Goal: Transaction & Acquisition: Purchase product/service

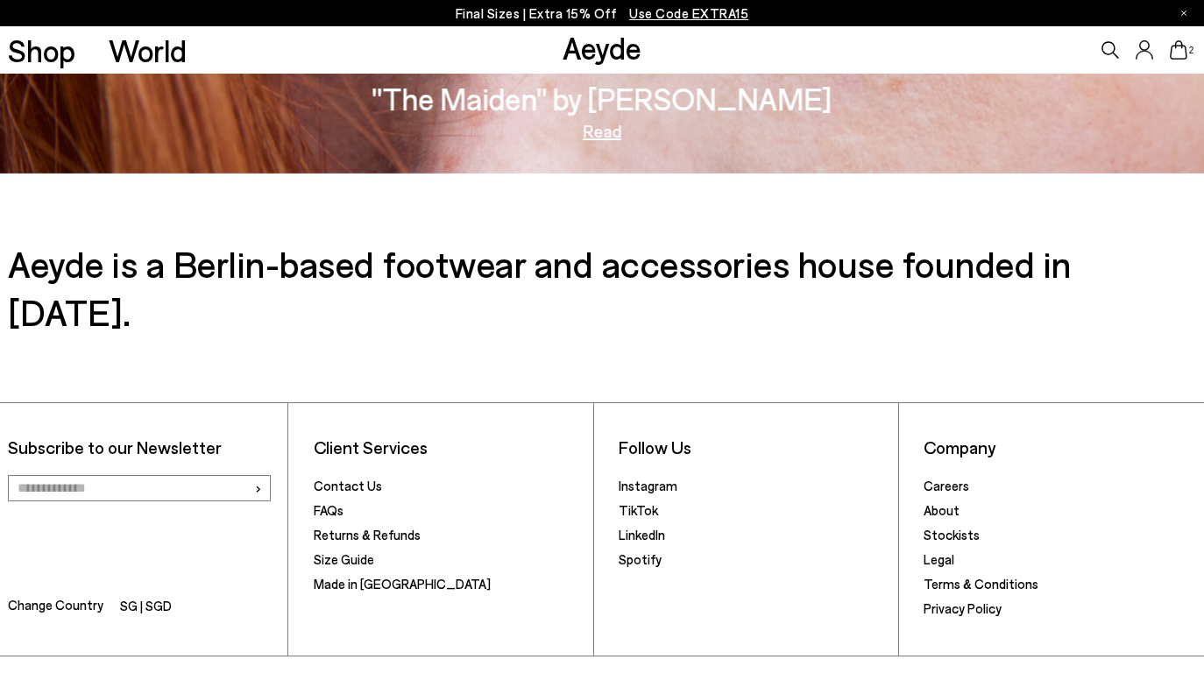
scroll to position [2912, 0]
click at [152, 596] on li "SG | SGD" at bounding box center [146, 608] width 52 height 25
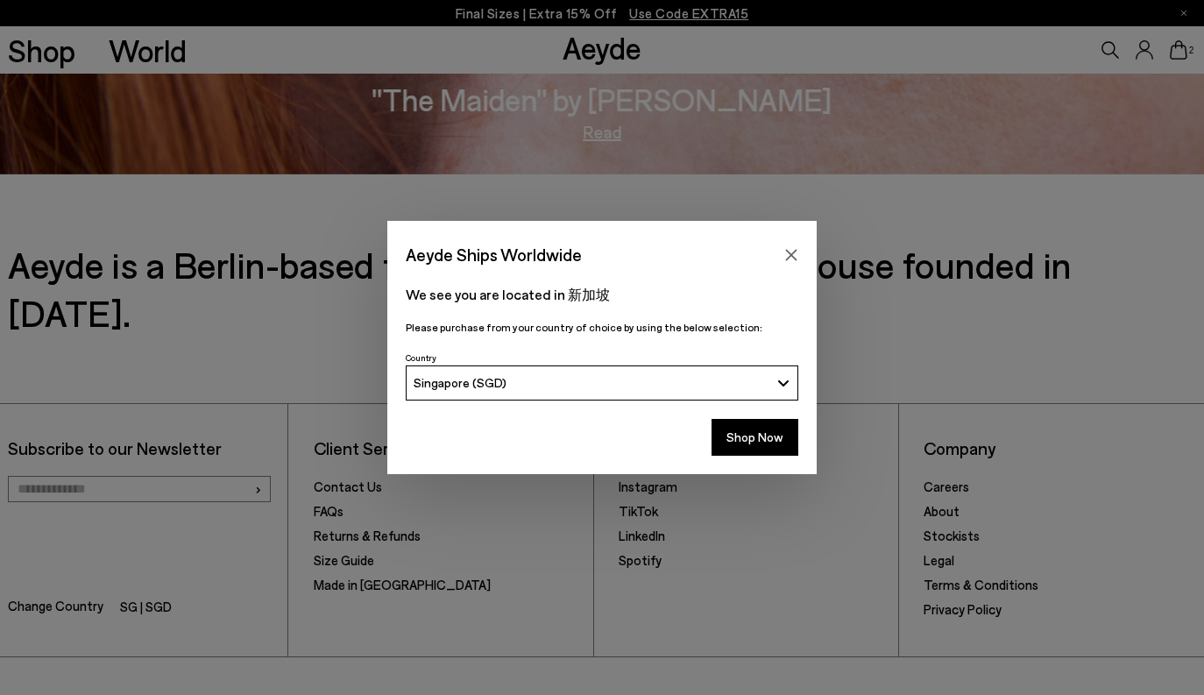
click at [477, 384] on span "Singapore (SGD)" at bounding box center [459, 382] width 93 height 15
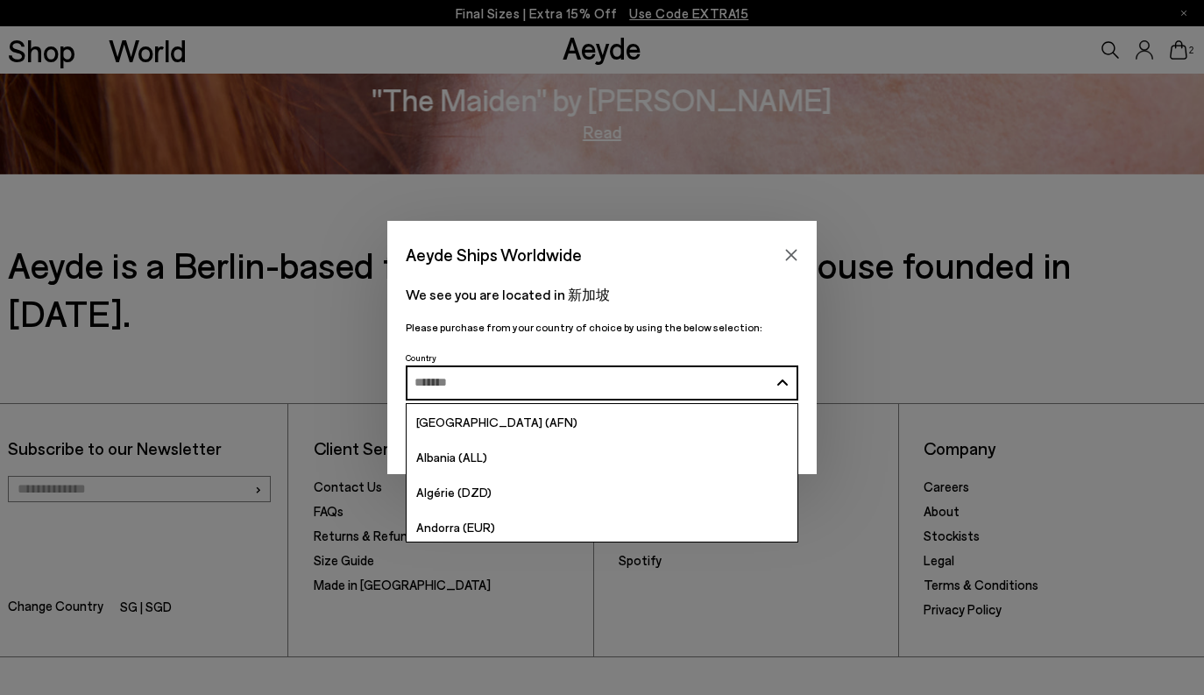
type input "*"
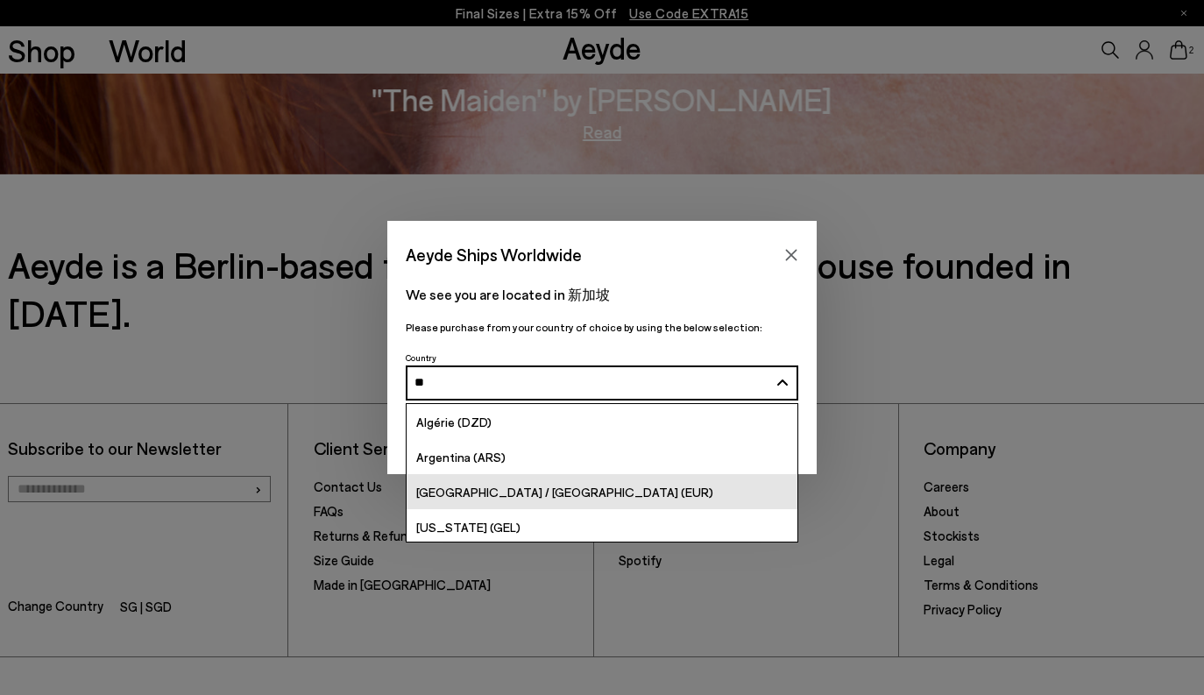
type input "**"
click at [545, 494] on span "[GEOGRAPHIC_DATA] / [GEOGRAPHIC_DATA] (EUR)" at bounding box center [564, 491] width 297 height 15
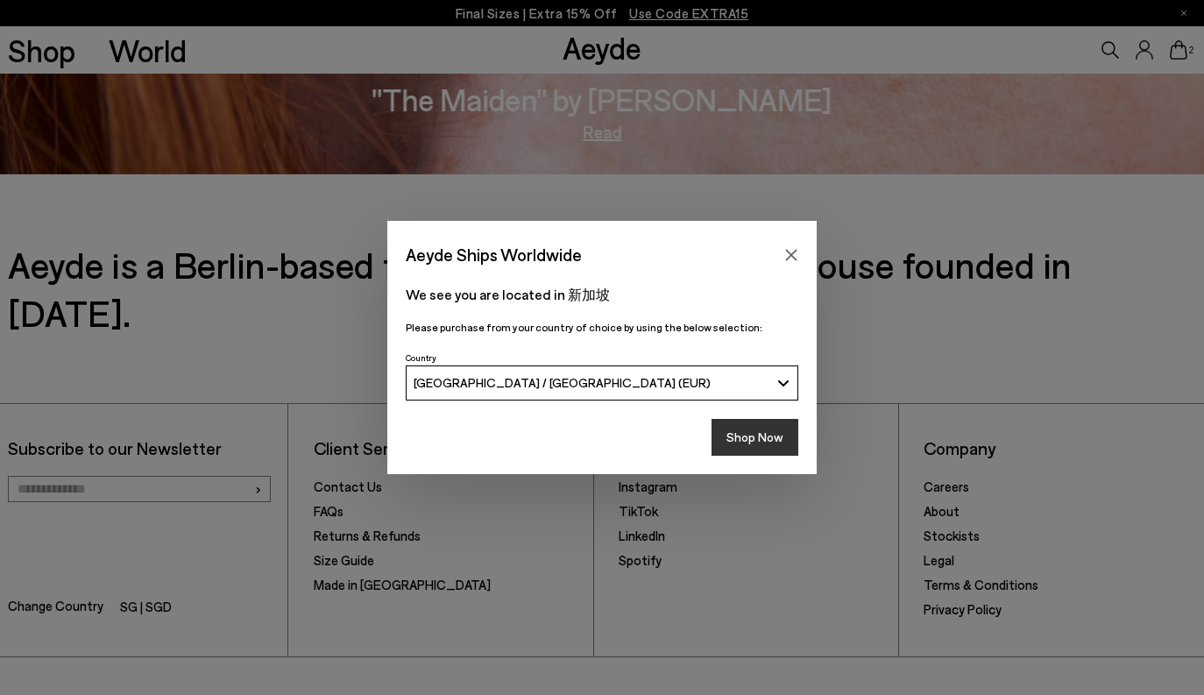
click at [753, 433] on button "Shop Now" at bounding box center [754, 437] width 87 height 37
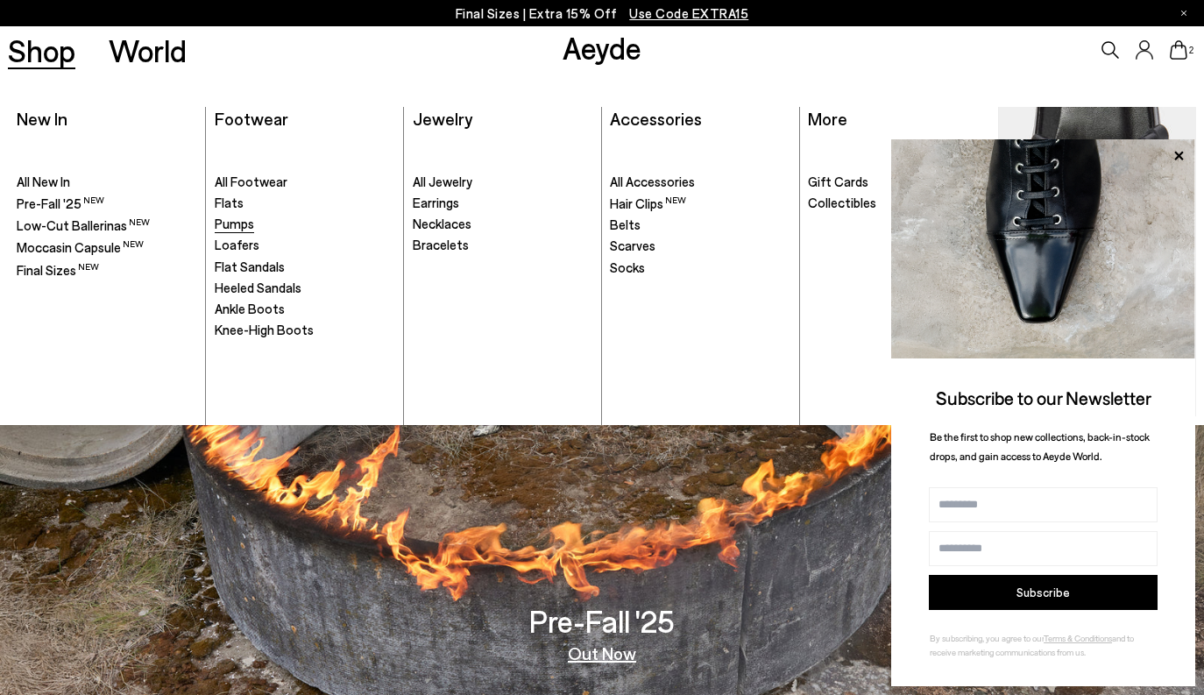
click at [246, 223] on span "Pumps" at bounding box center [234, 223] width 39 height 16
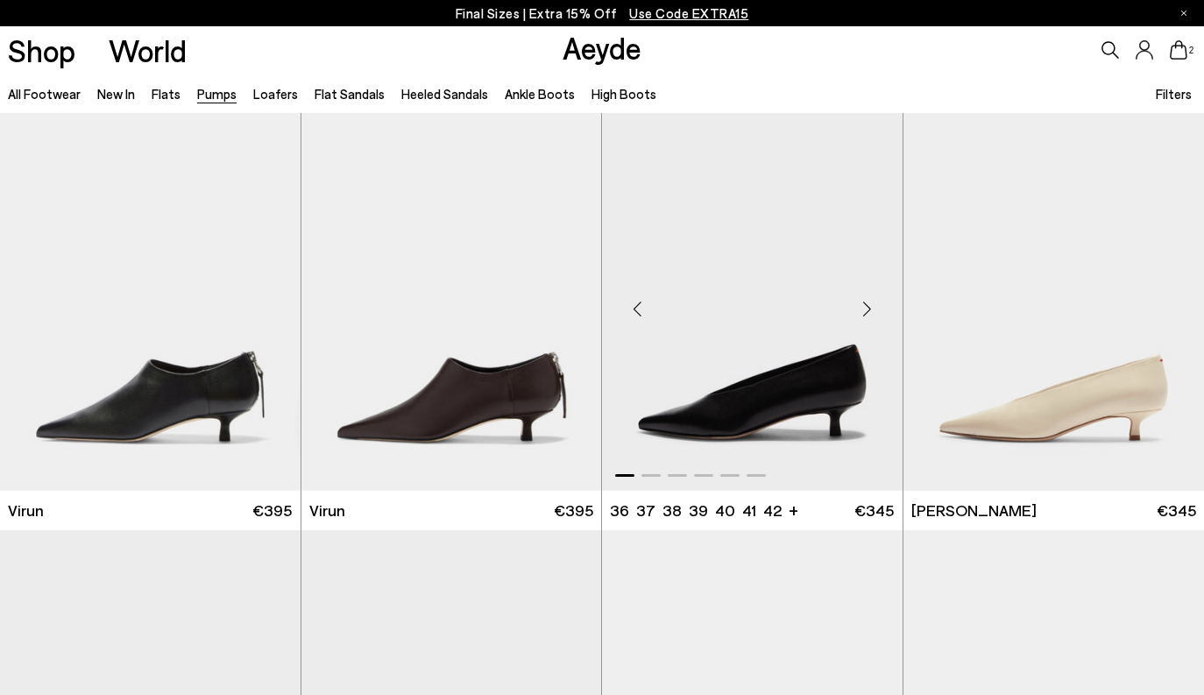
click at [818, 399] on img "1 / 6" at bounding box center [752, 302] width 300 height 378
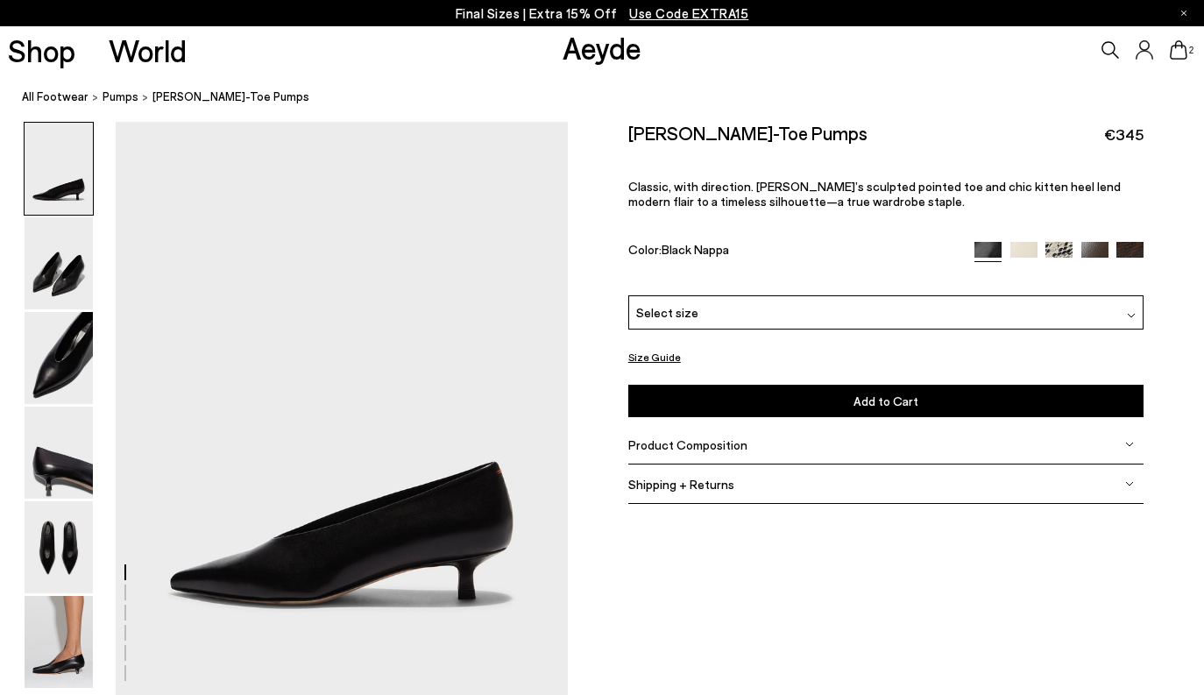
click at [908, 295] on div "Select size" at bounding box center [886, 312] width 516 height 34
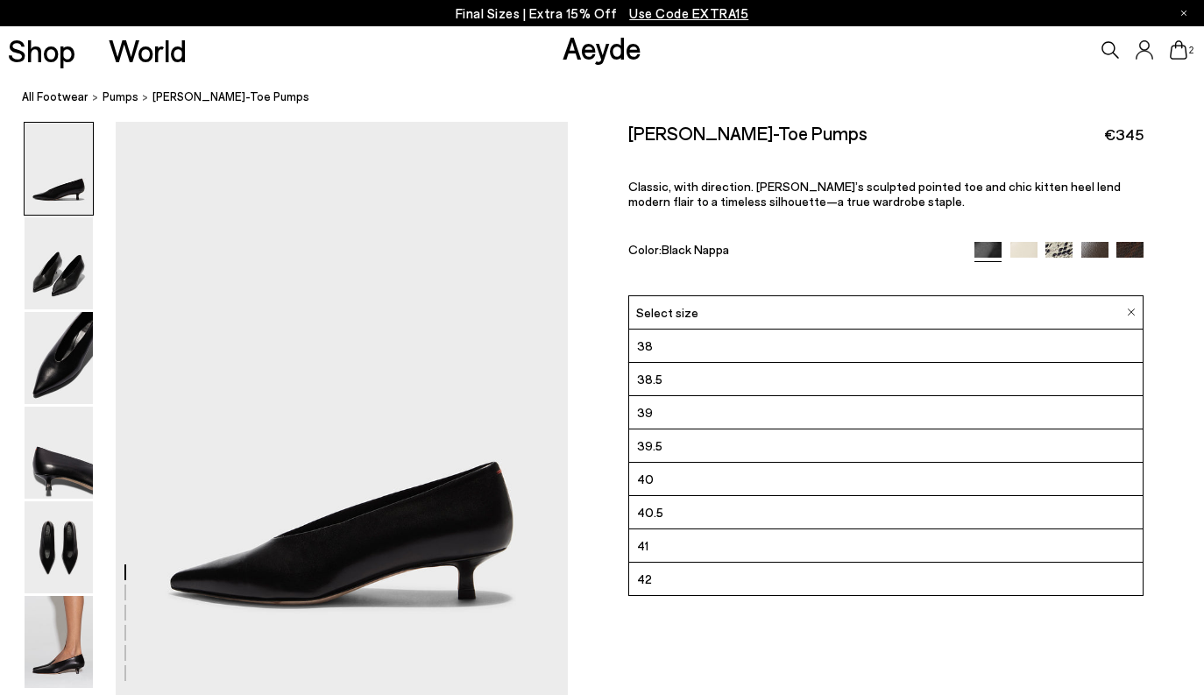
scroll to position [100, 0]
click at [784, 496] on li "40.5" at bounding box center [886, 512] width 514 height 33
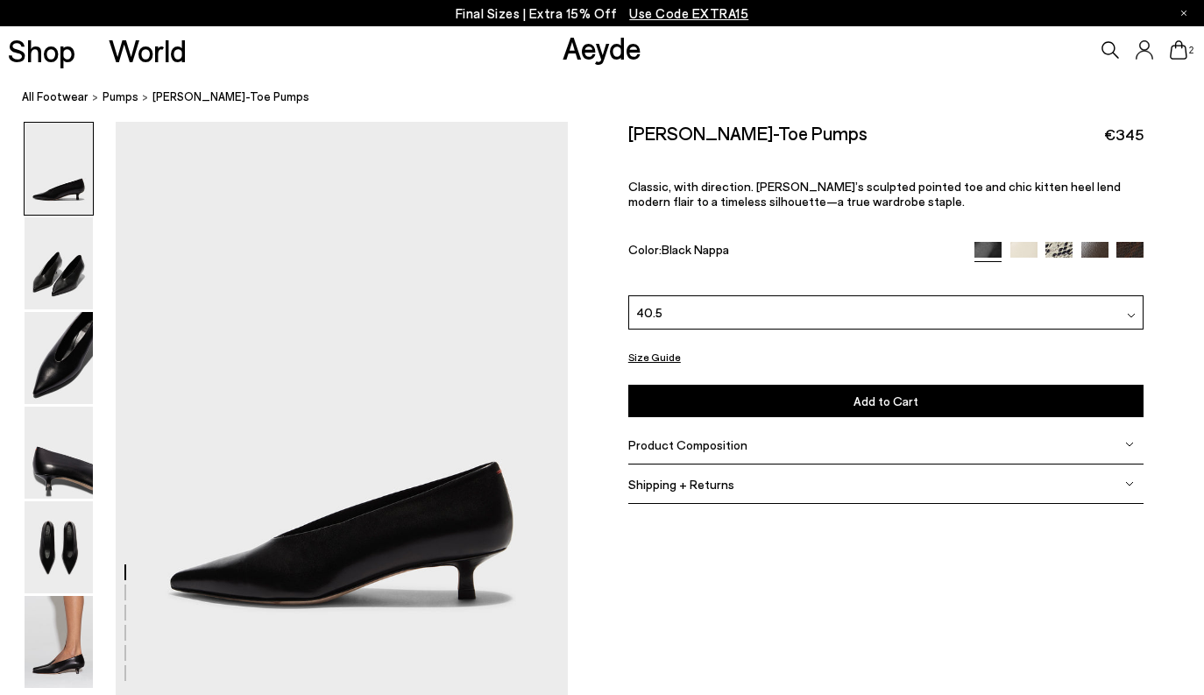
click at [878, 385] on button "Add to Cart Select a Size First" at bounding box center [886, 401] width 516 height 32
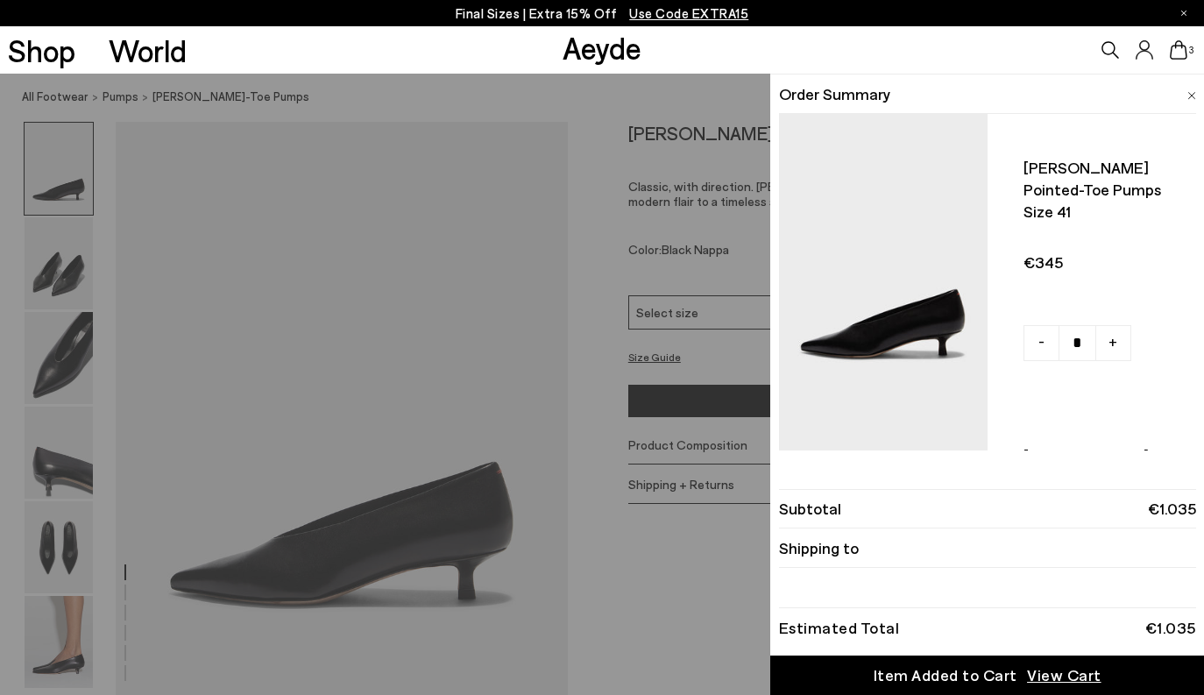
click at [759, 56] on div "Shop World Aeyde 3" at bounding box center [602, 49] width 1204 height 47
click at [647, 490] on div "Quick Add Color Size View Details Order Summary Clara pointed-toe pumps Size 41…" at bounding box center [602, 384] width 1204 height 621
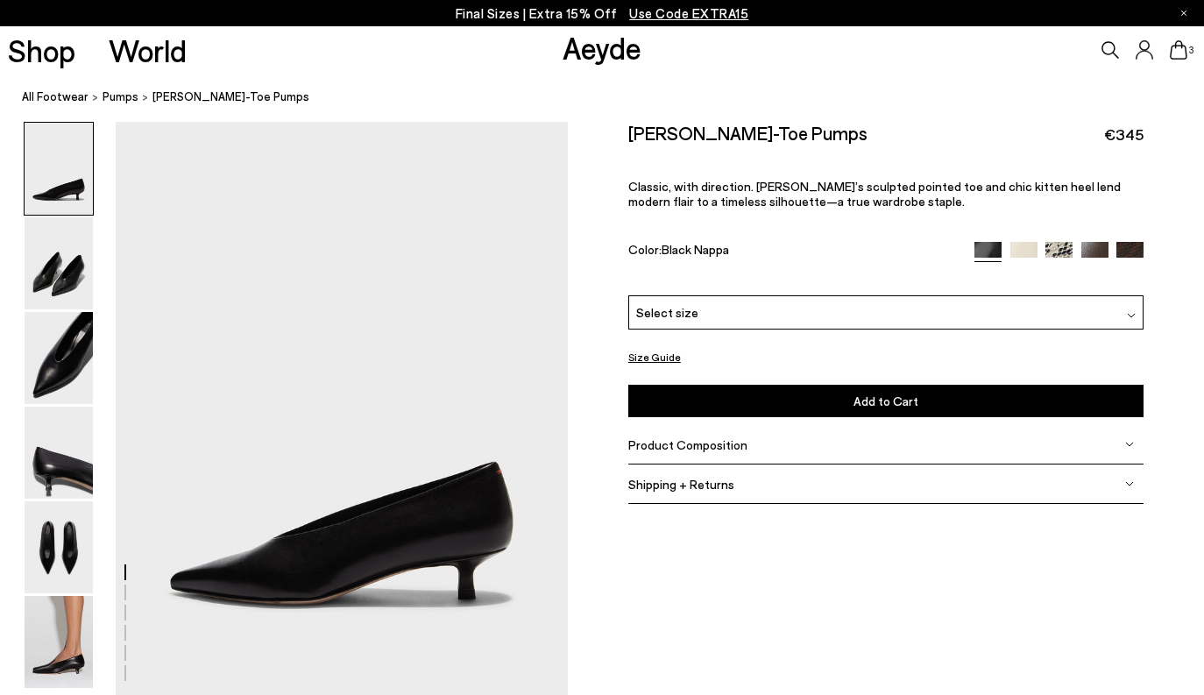
click at [714, 295] on div "Select size" at bounding box center [886, 312] width 516 height 34
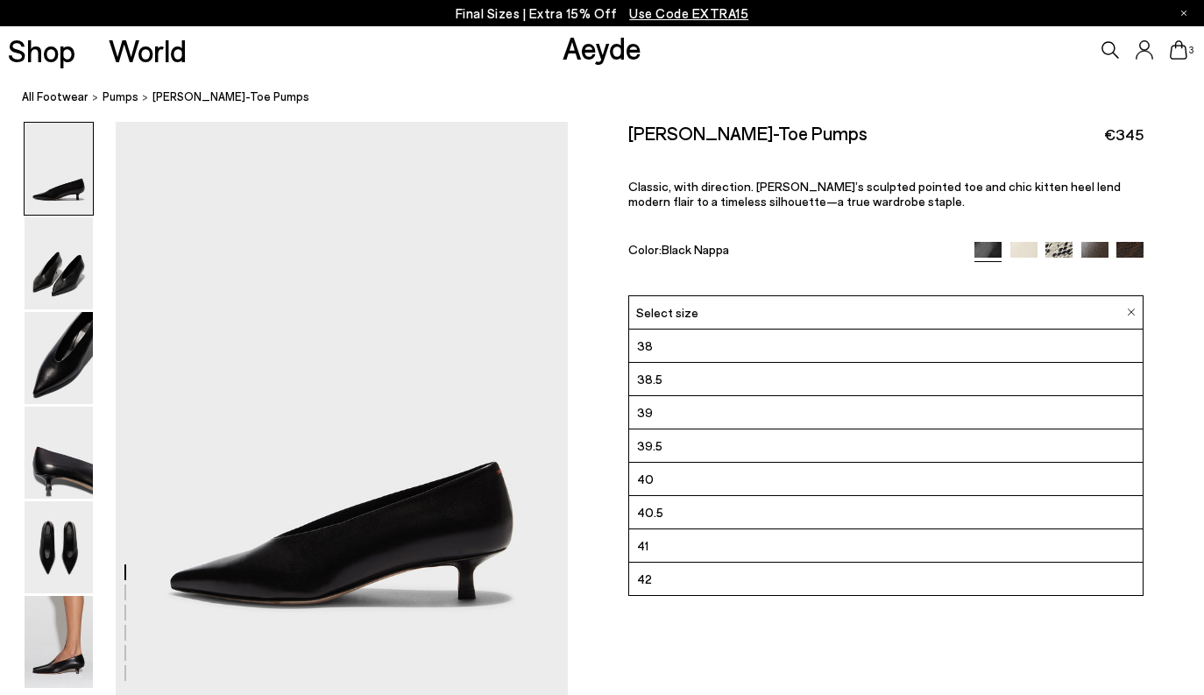
click at [668, 496] on li "40.5" at bounding box center [886, 512] width 514 height 33
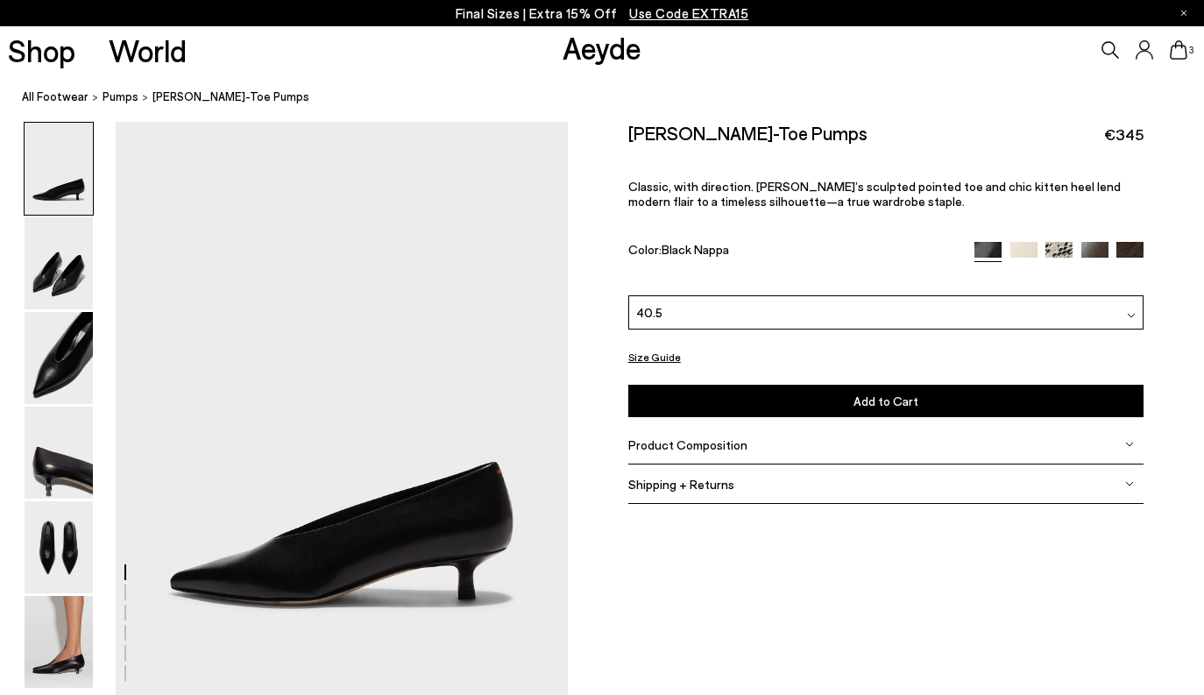
click at [764, 385] on button "Add to Cart Select a Size First" at bounding box center [886, 401] width 516 height 32
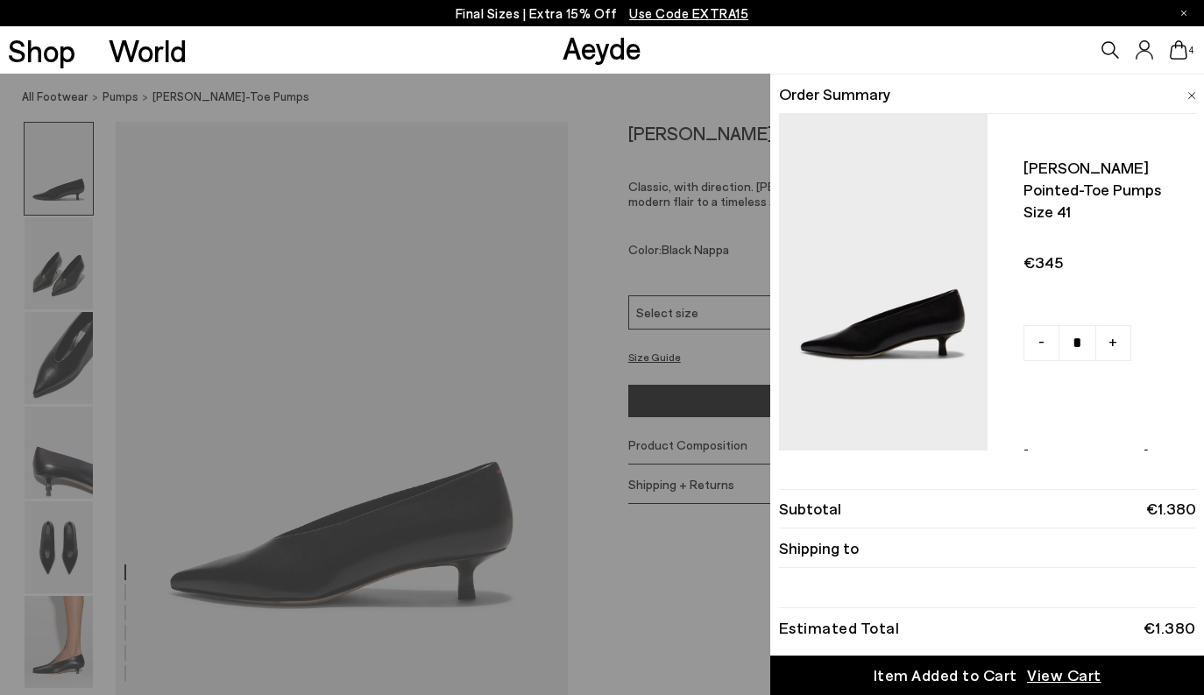
click at [687, 558] on div "Quick Add Color Size View Details Order Summary [PERSON_NAME] pointed-toe pumps…" at bounding box center [602, 384] width 1204 height 621
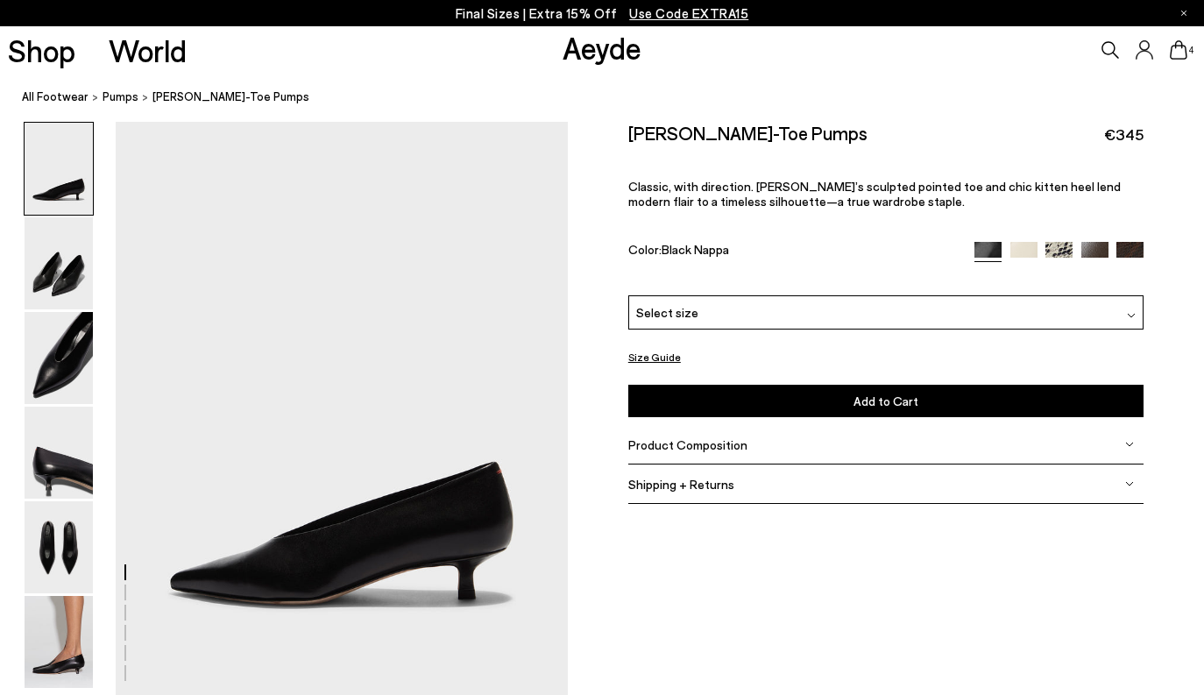
click at [1182, 53] on icon at bounding box center [1178, 49] width 18 height 19
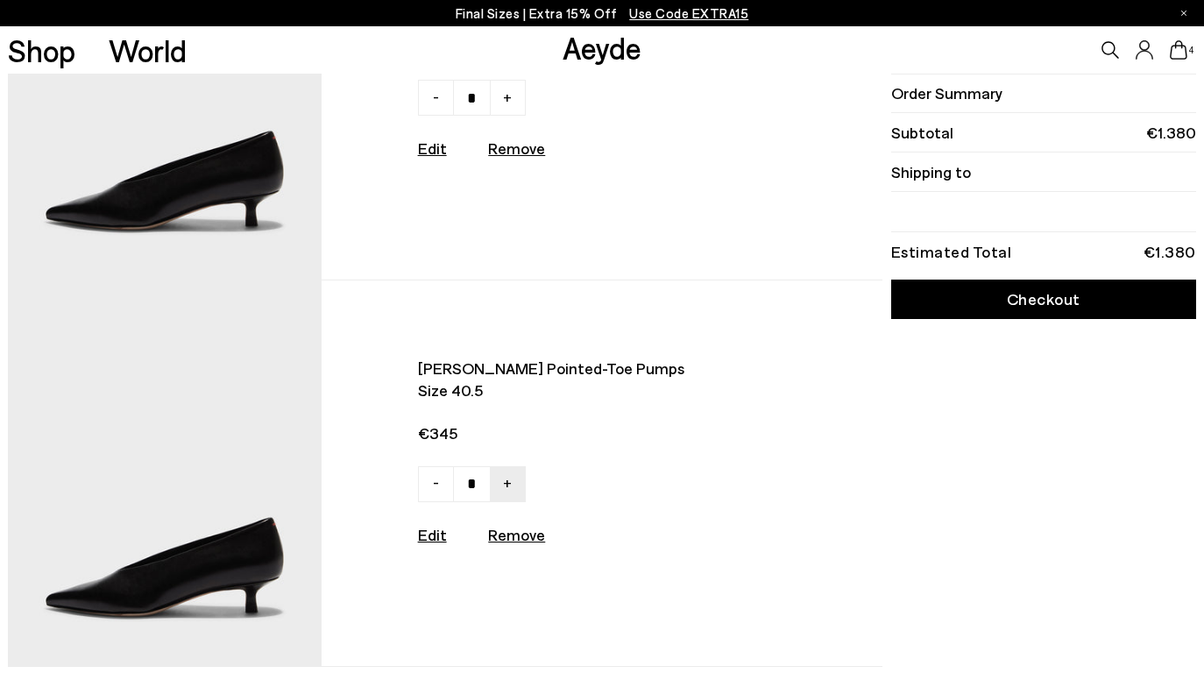
scroll to position [215, 0]
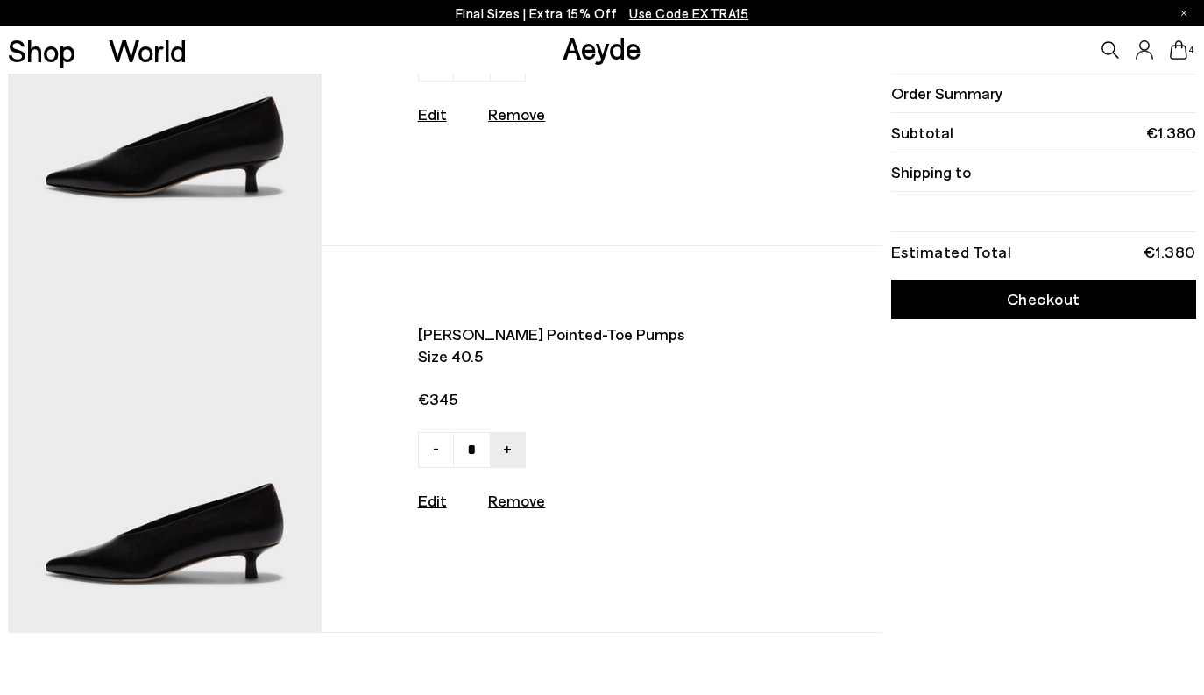
click at [434, 459] on link "-" at bounding box center [436, 450] width 36 height 36
click at [433, 456] on span "-" at bounding box center [436, 447] width 6 height 21
type input "*"
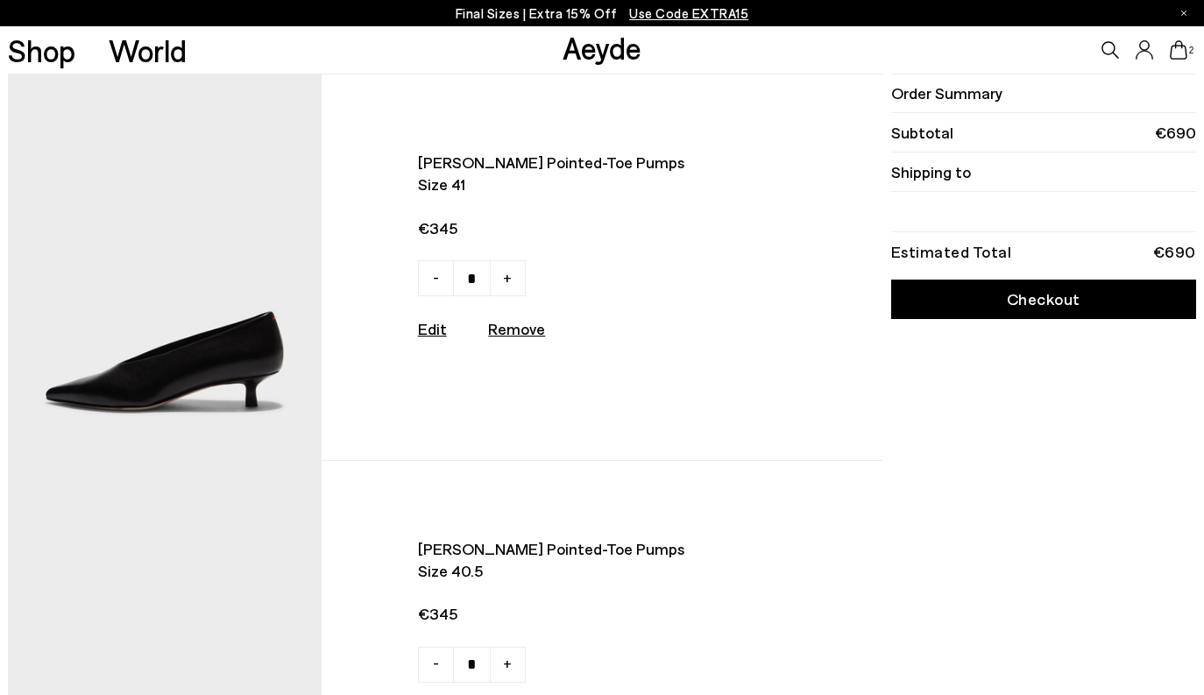
scroll to position [0, 0]
click at [463, 174] on span "Size 41" at bounding box center [588, 184] width 341 height 22
click at [259, 270] on img at bounding box center [164, 266] width 313 height 385
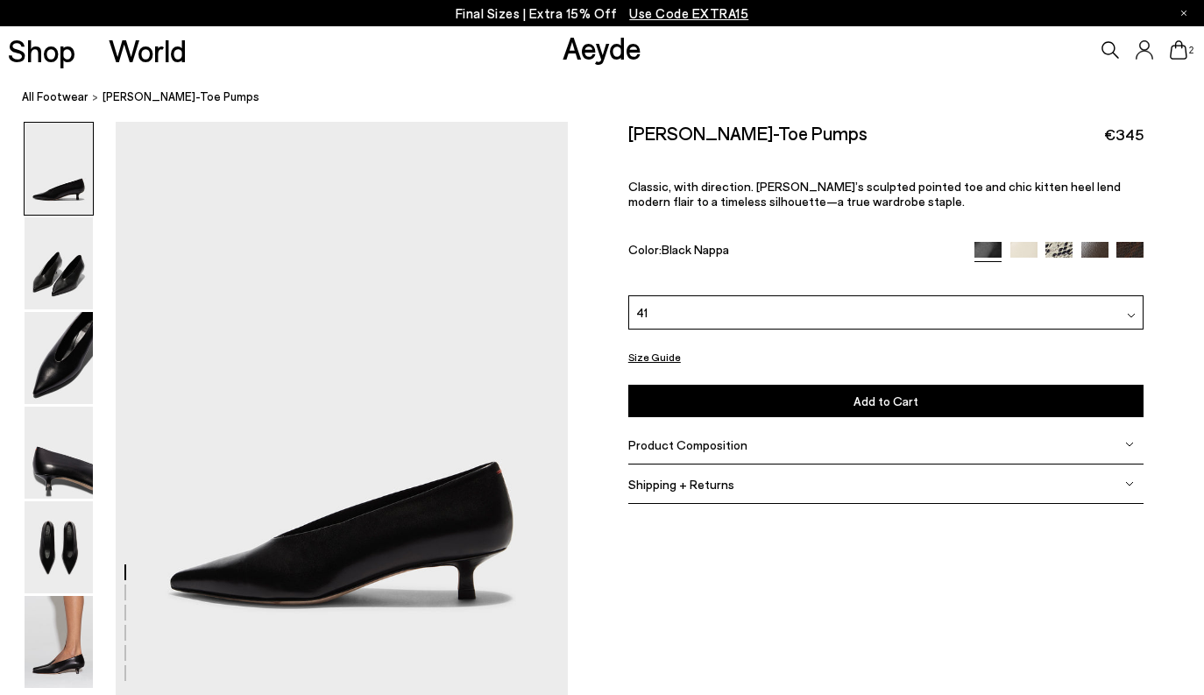
click at [756, 425] on div "Product Composition" at bounding box center [886, 444] width 516 height 39
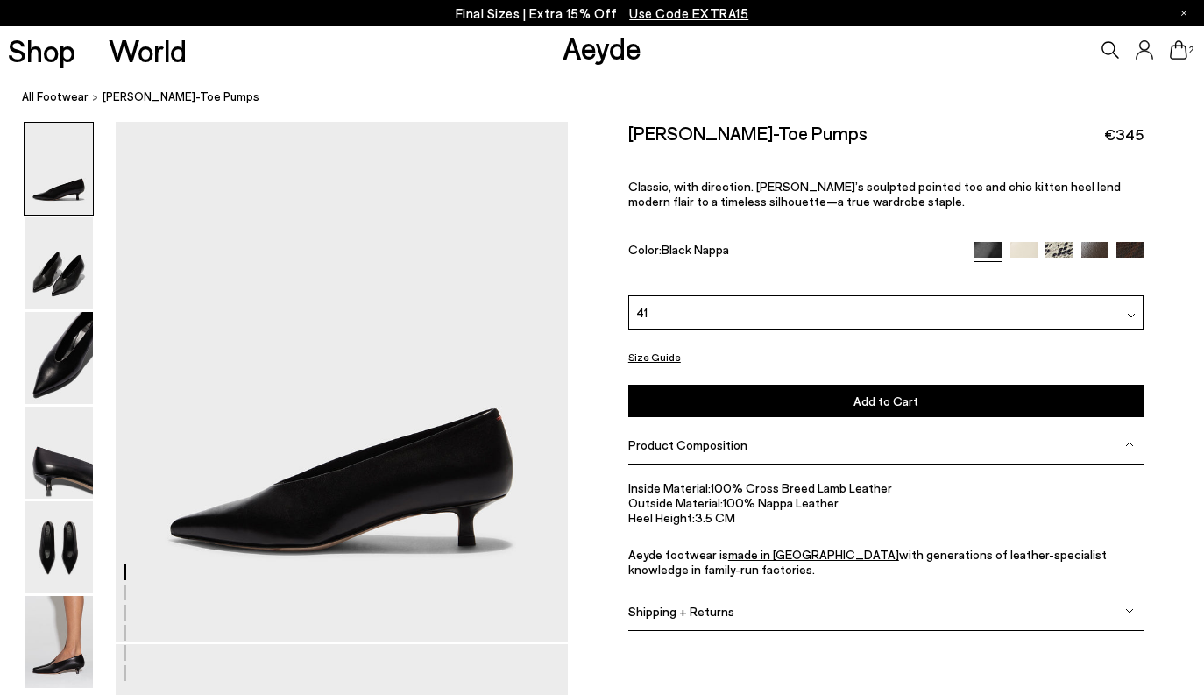
scroll to position [65, 0]
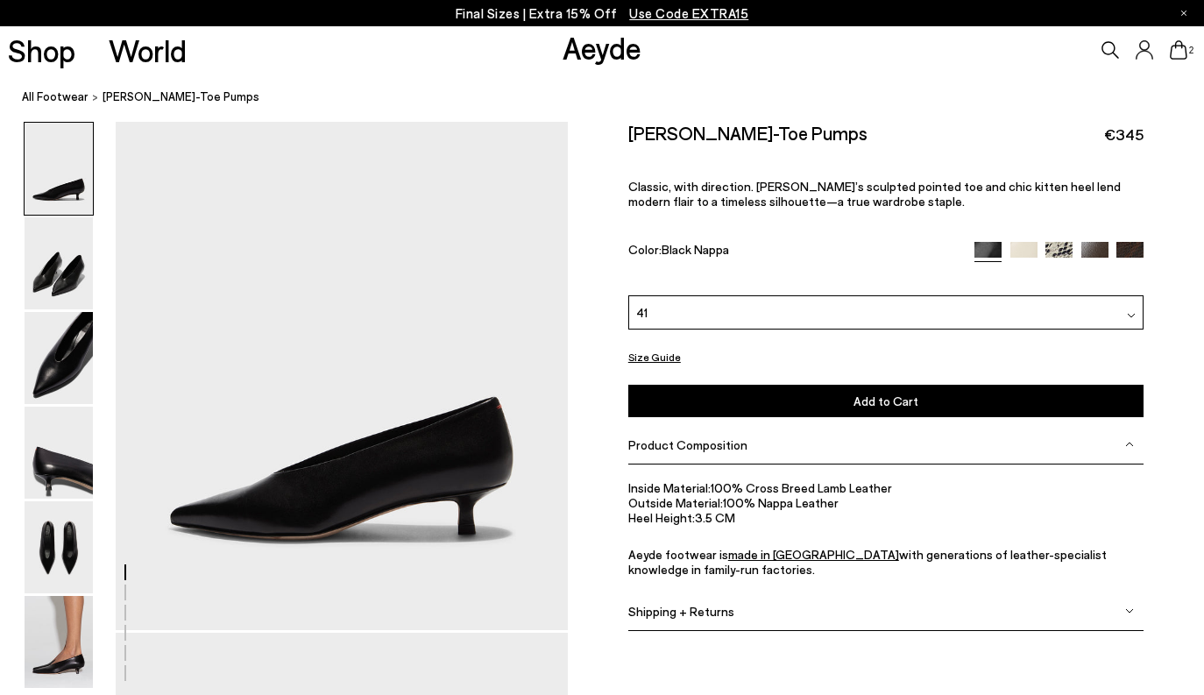
click at [652, 346] on button "Size Guide" at bounding box center [654, 357] width 53 height 22
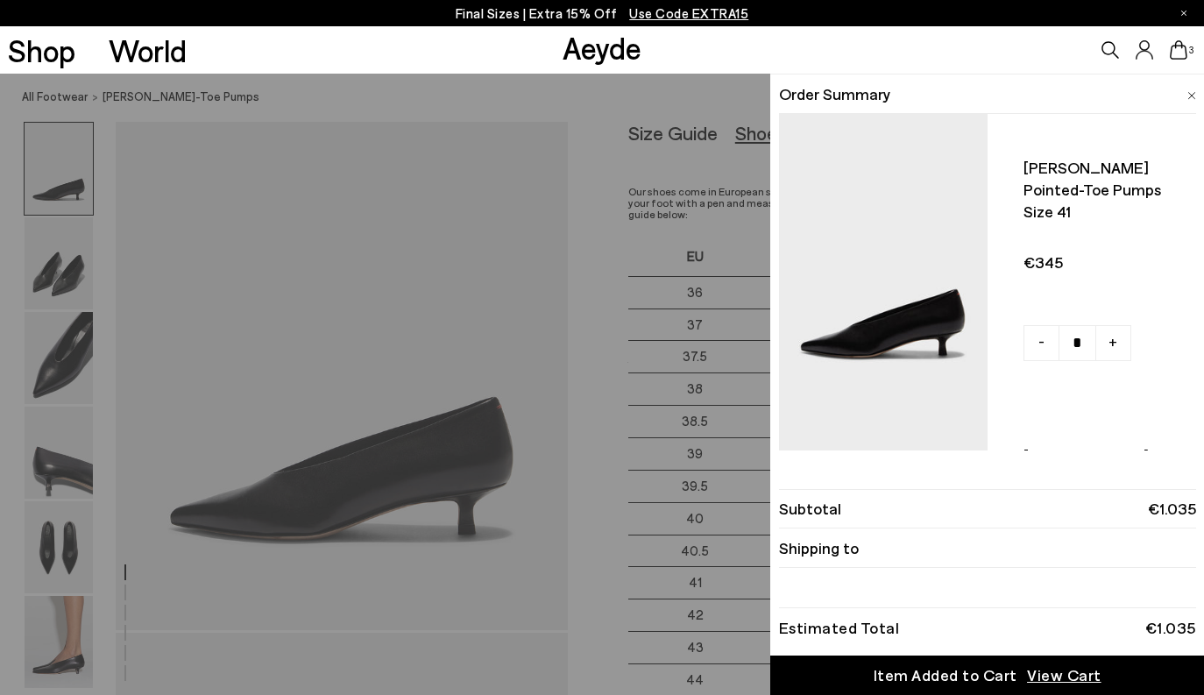
click at [714, 68] on div "Shop World Aeyde 3" at bounding box center [602, 49] width 1204 height 47
click at [717, 103] on div "Quick Add Color Size View Details Order Summary [PERSON_NAME] pointed-toe pumps…" at bounding box center [602, 384] width 1204 height 621
